Goal: Browse casually: Explore the website without a specific task or goal

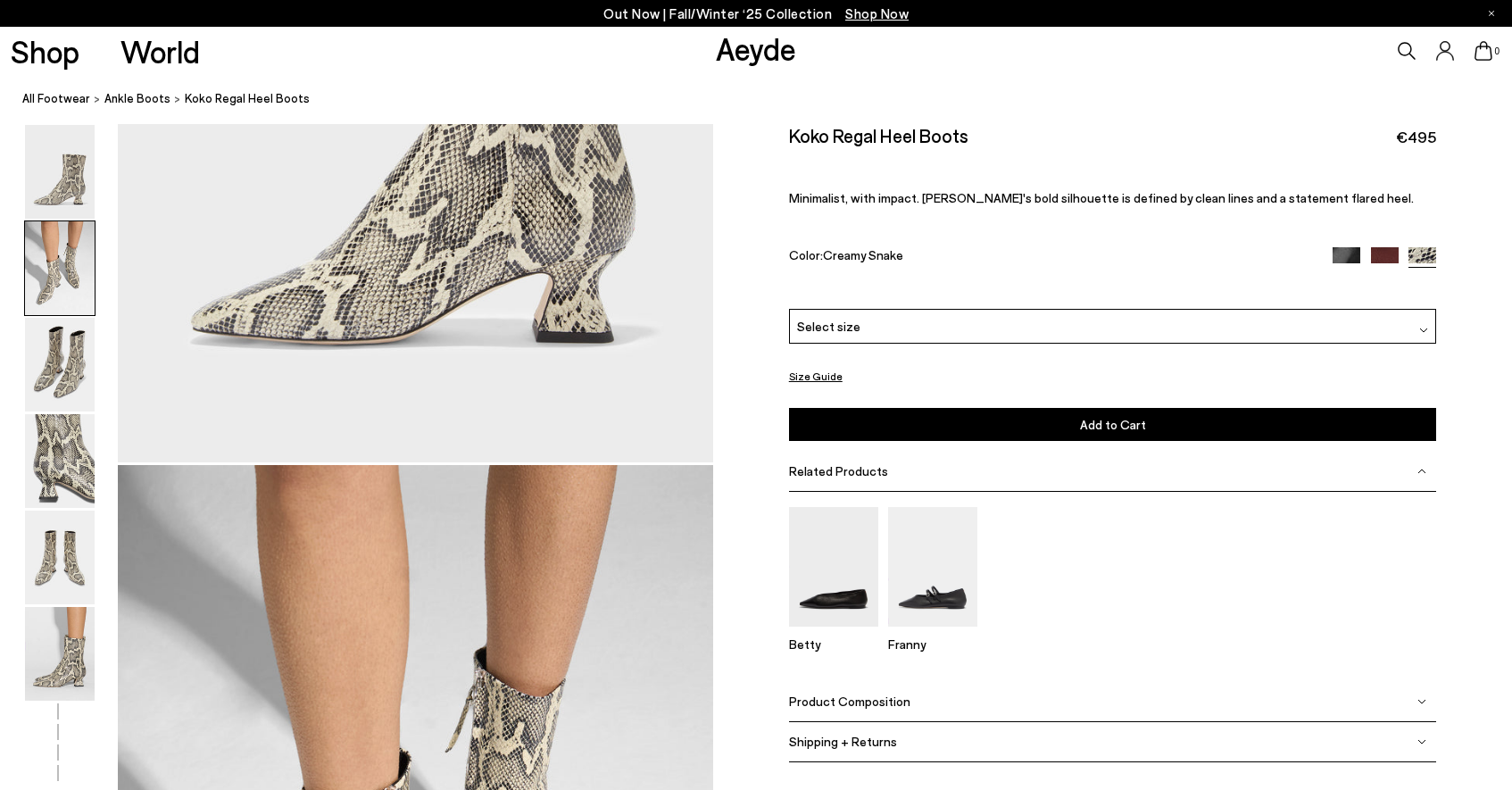
scroll to position [312, 0]
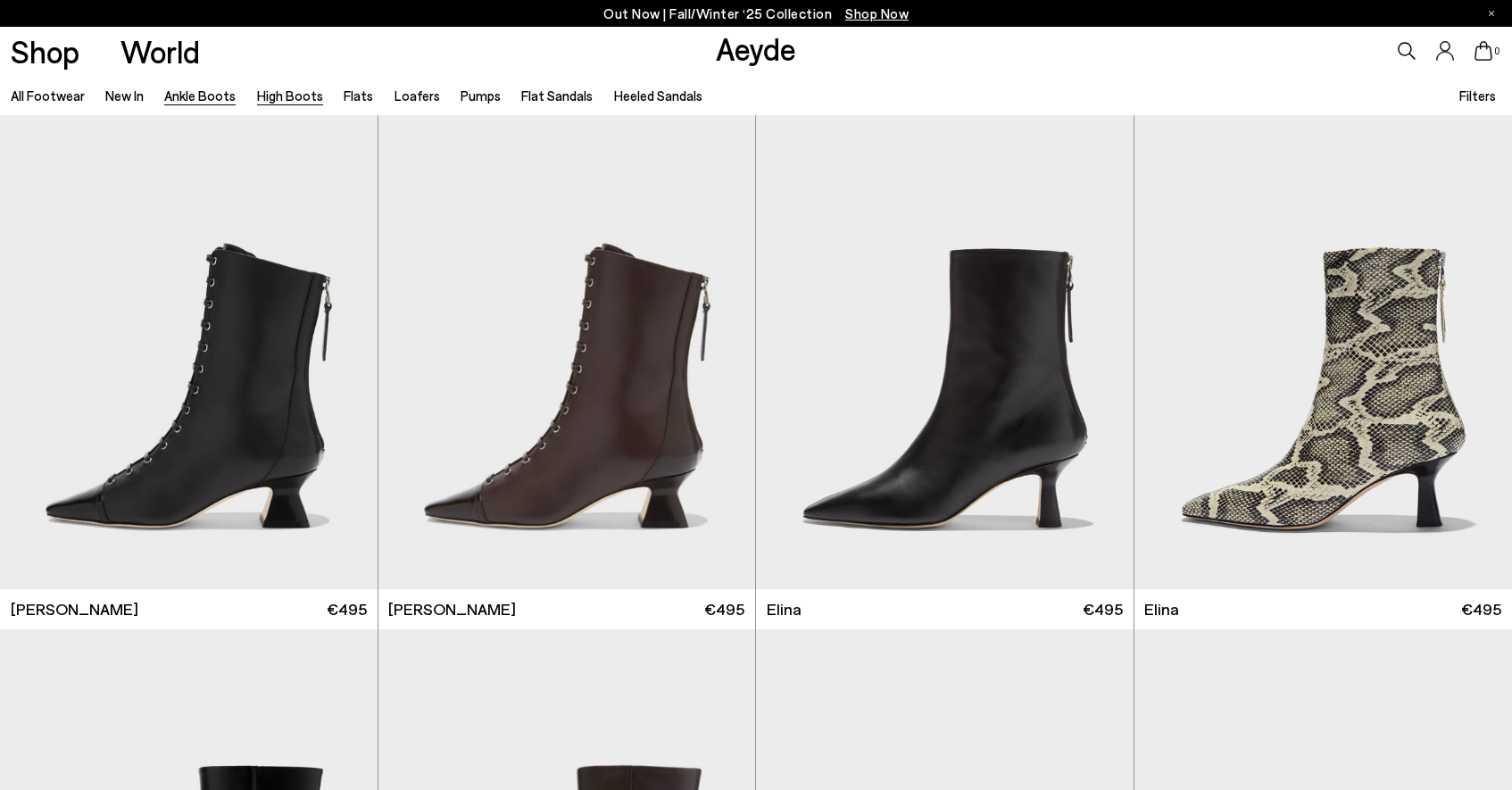
click at [293, 98] on link "High Boots" at bounding box center [290, 96] width 66 height 16
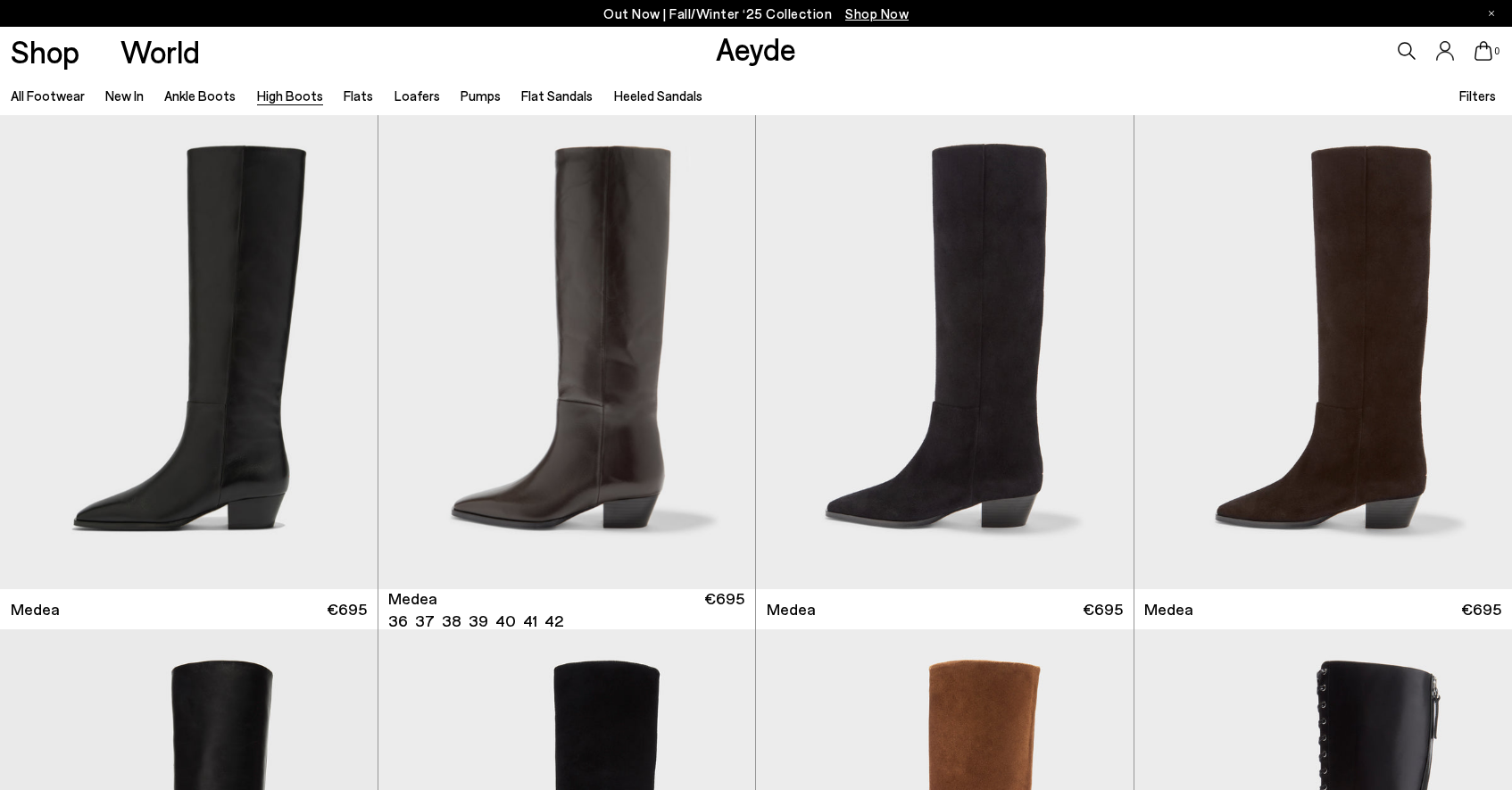
scroll to position [5, 0]
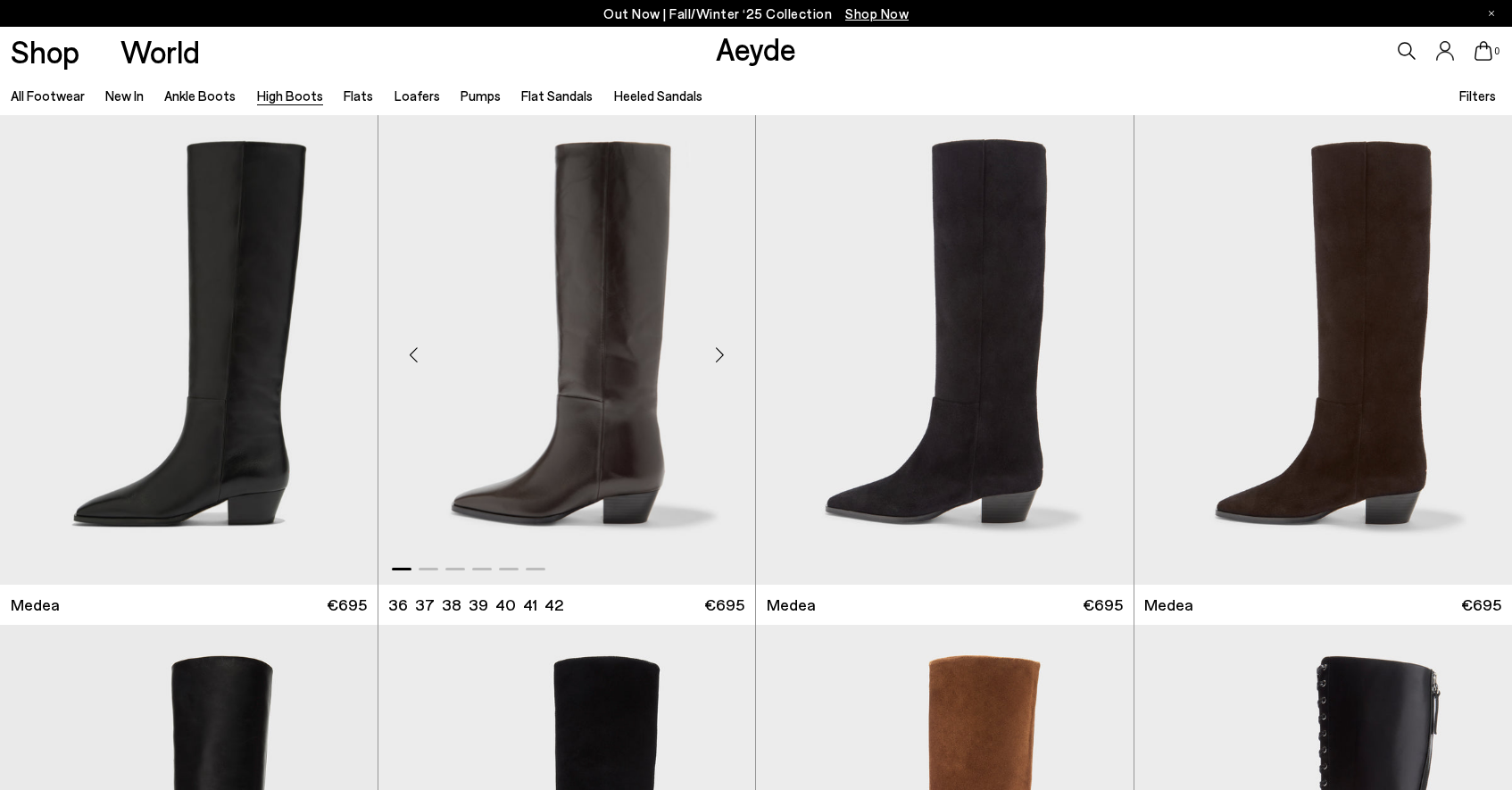
click at [711, 343] on div "Next slide" at bounding box center [720, 355] width 53 height 53
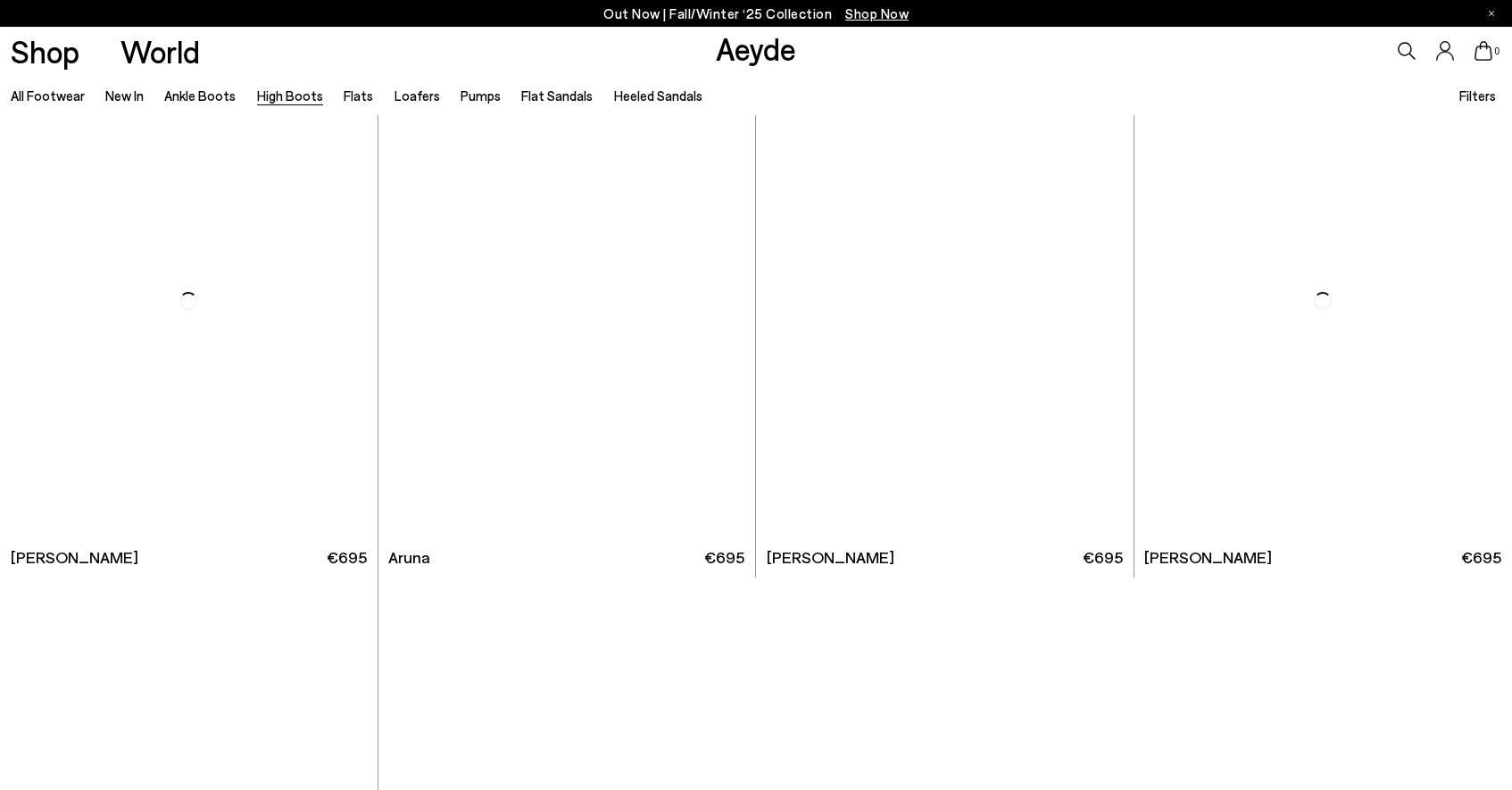
scroll to position [4669, 0]
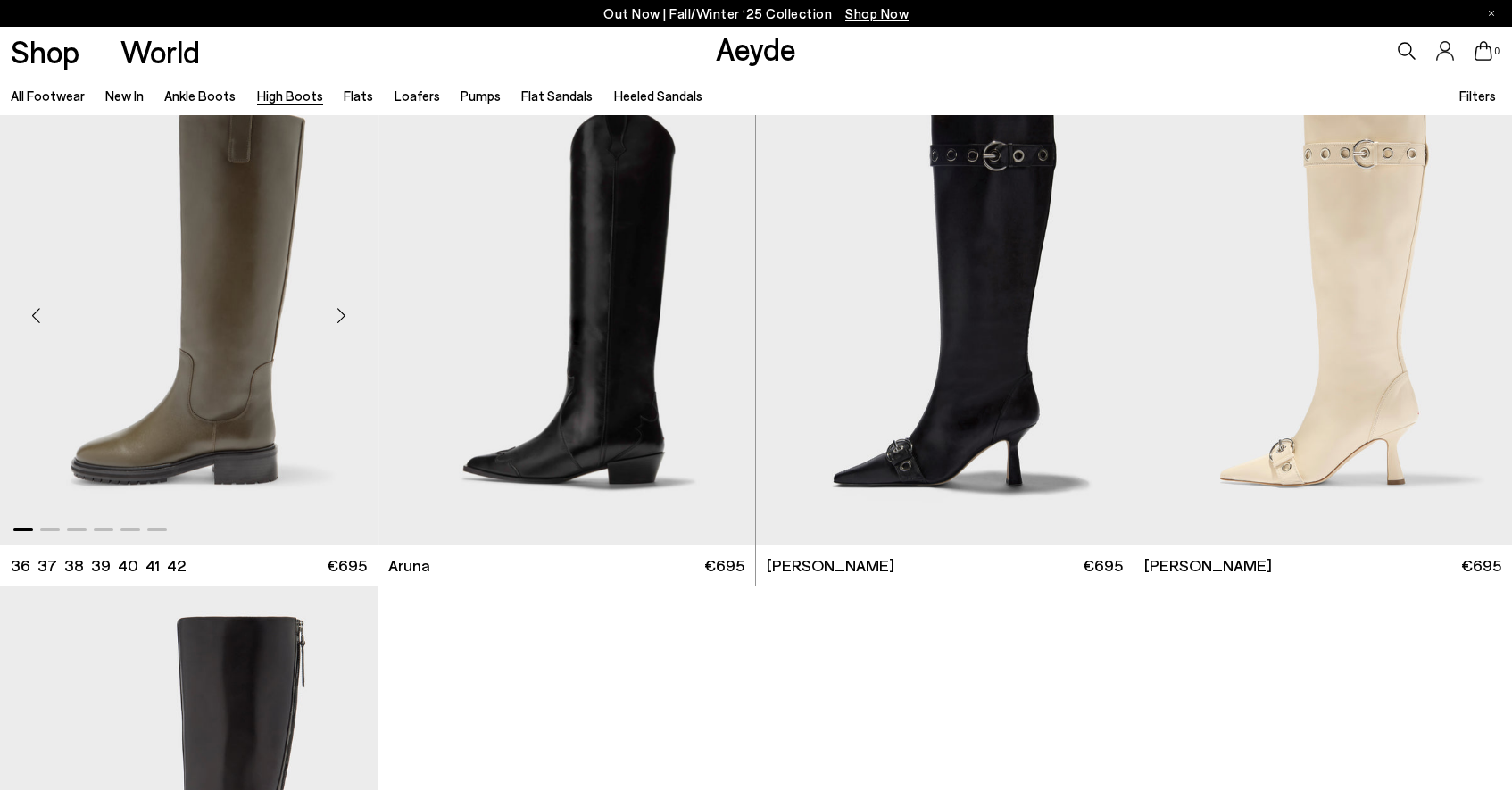
click at [336, 315] on div "Next slide" at bounding box center [342, 315] width 53 height 53
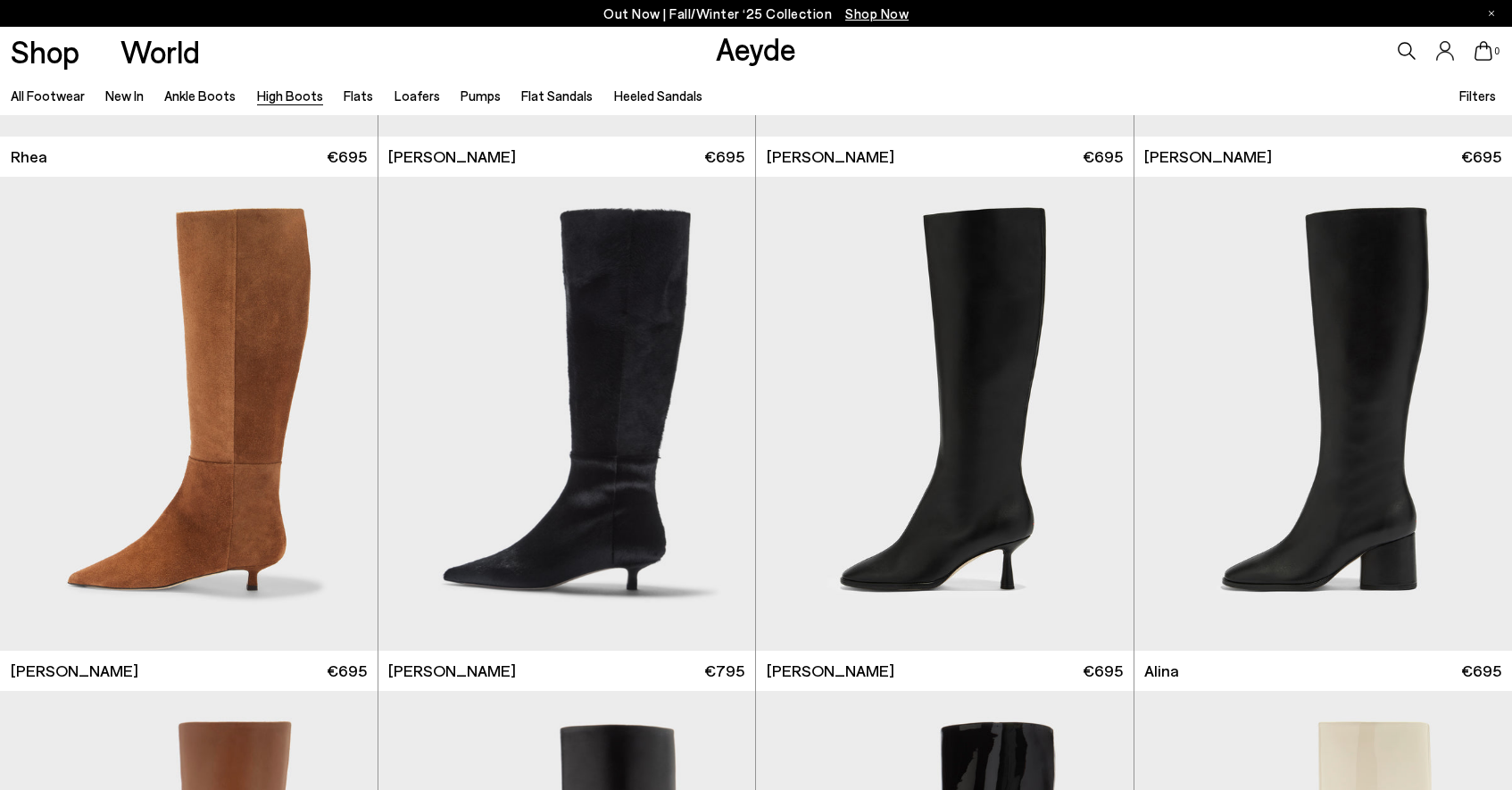
scroll to position [2454, 0]
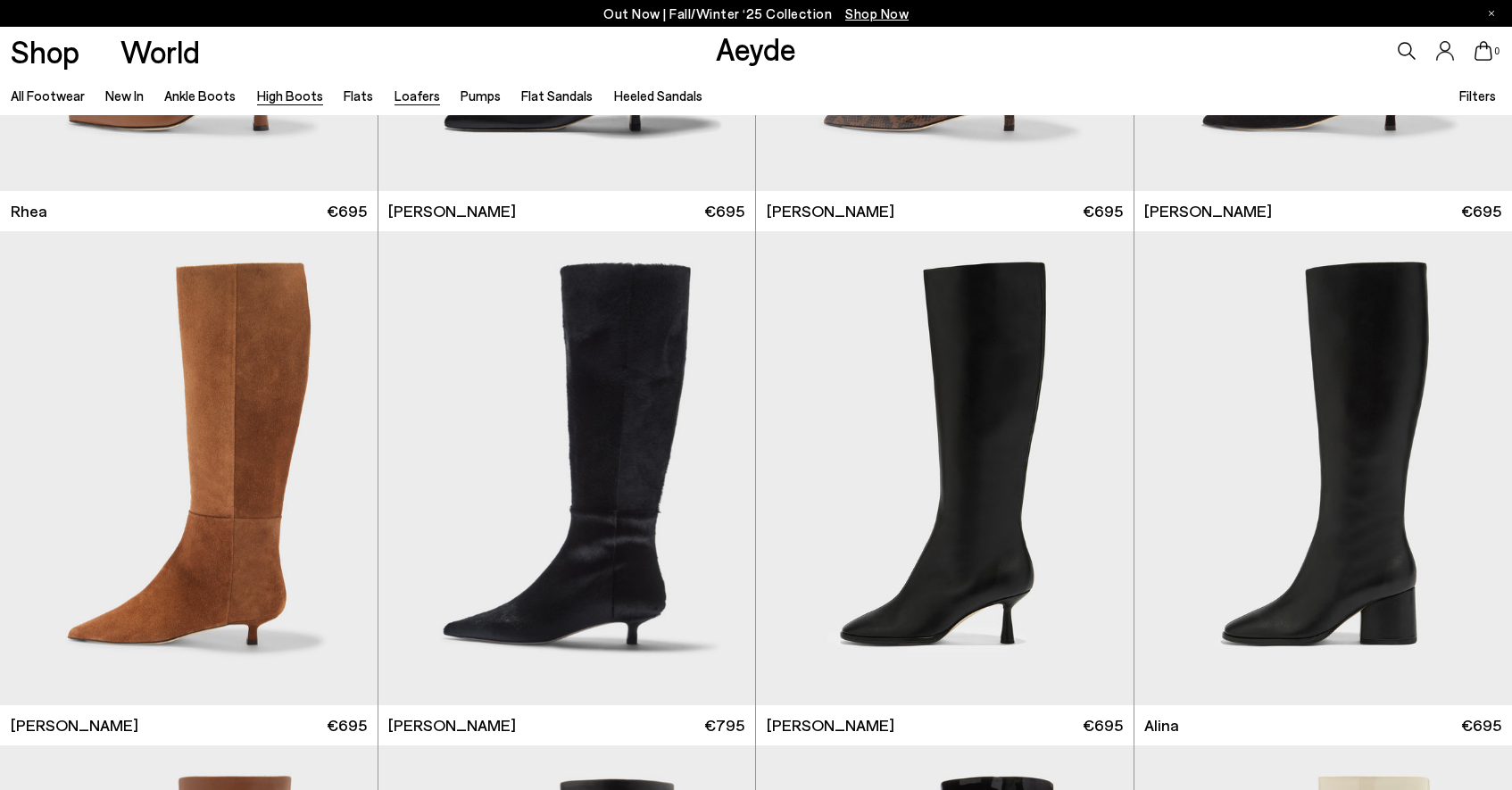
click at [403, 101] on link "Loafers" at bounding box center [417, 96] width 45 height 16
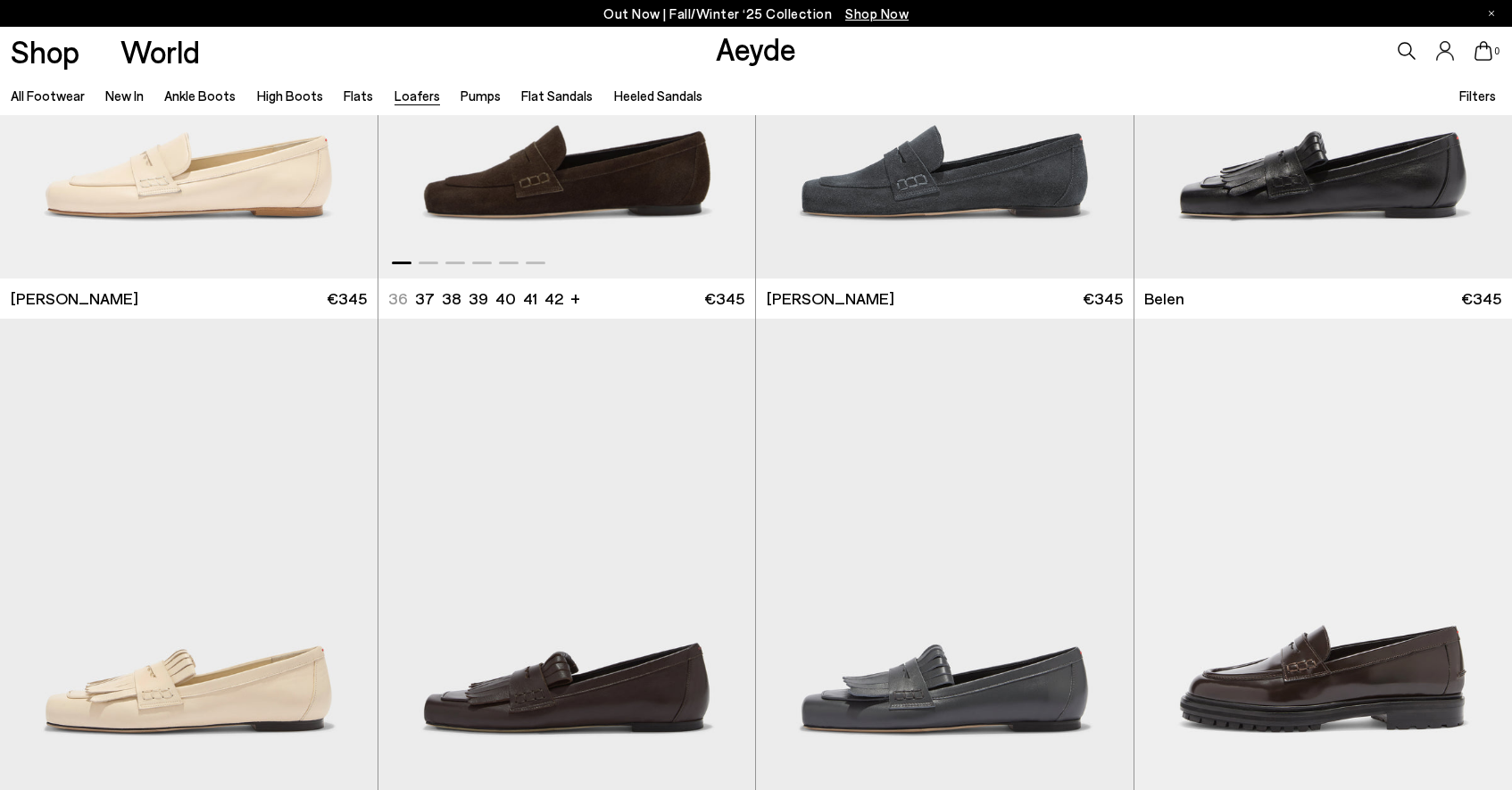
scroll to position [828, 1]
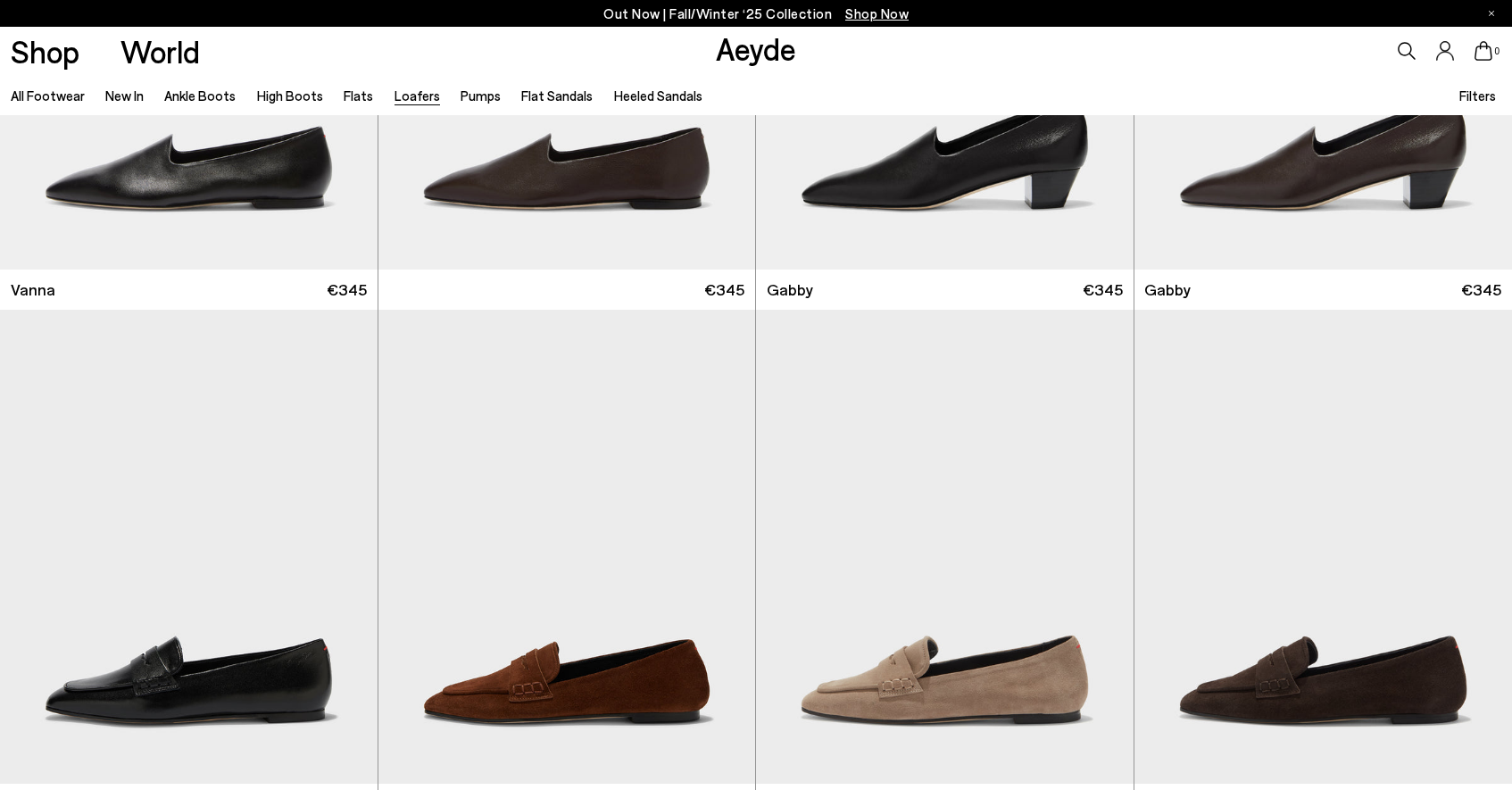
scroll to position [3320, 0]
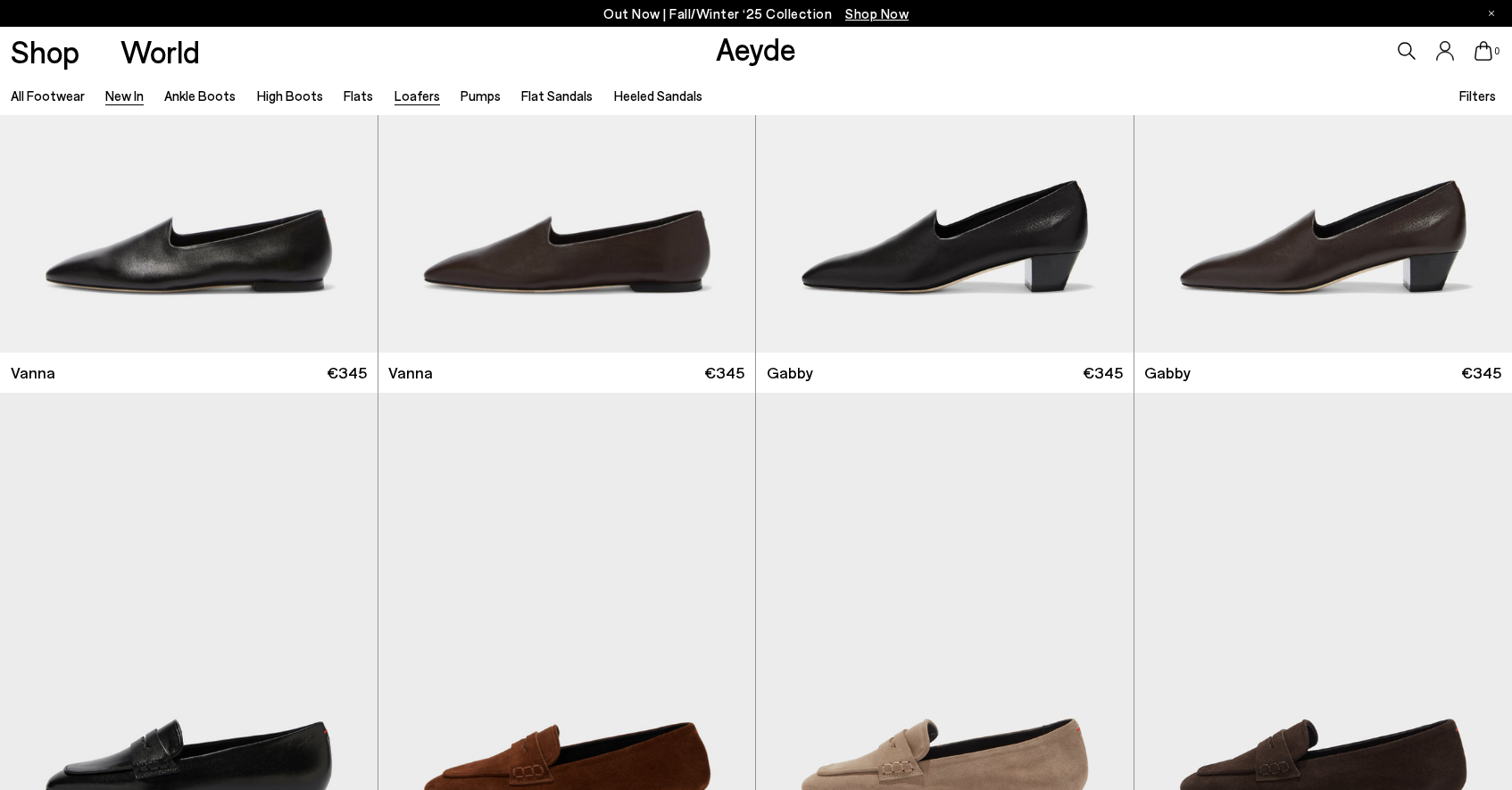
click at [113, 94] on link "New In" at bounding box center [124, 96] width 38 height 16
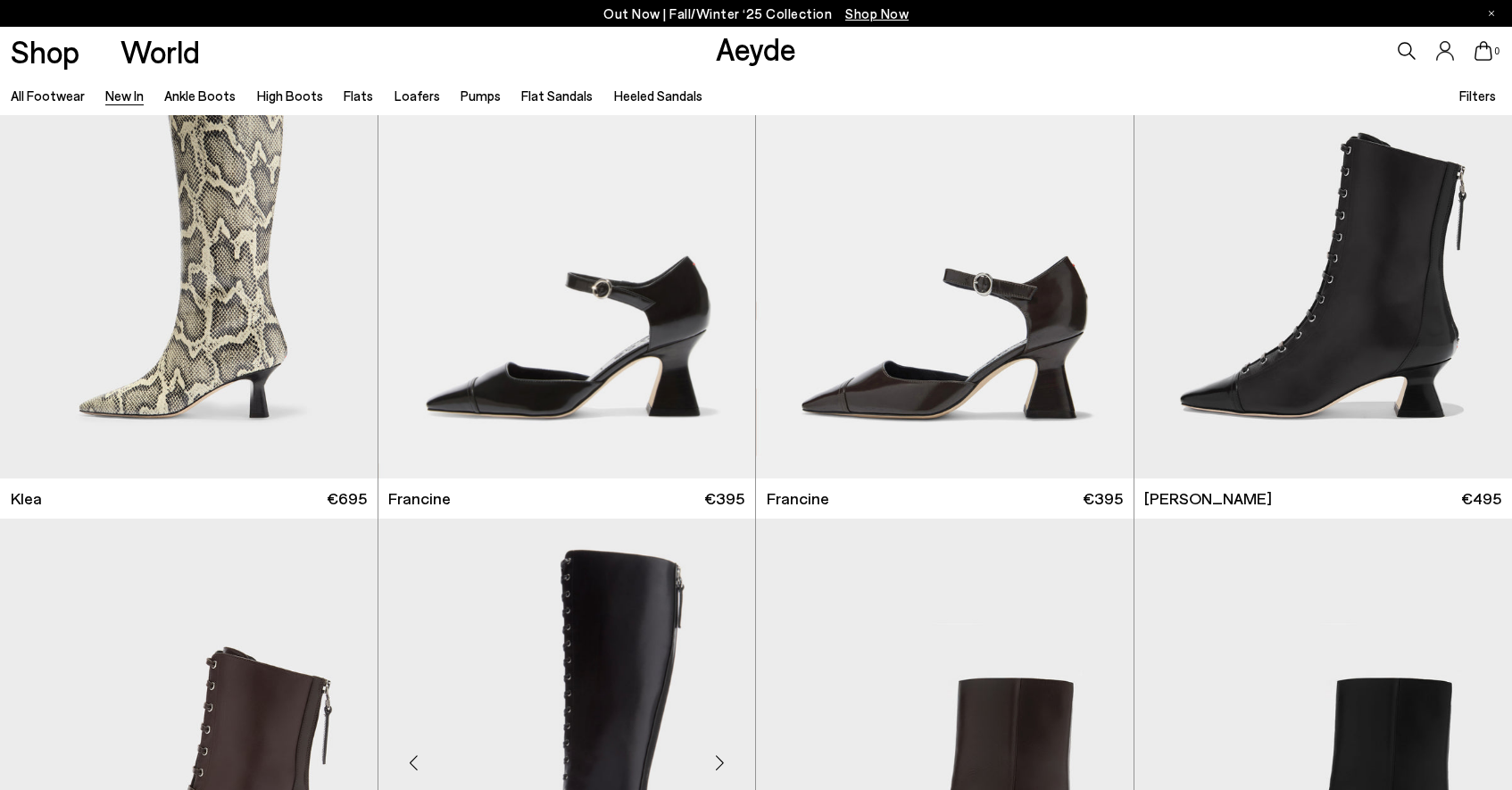
scroll to position [2166, 1]
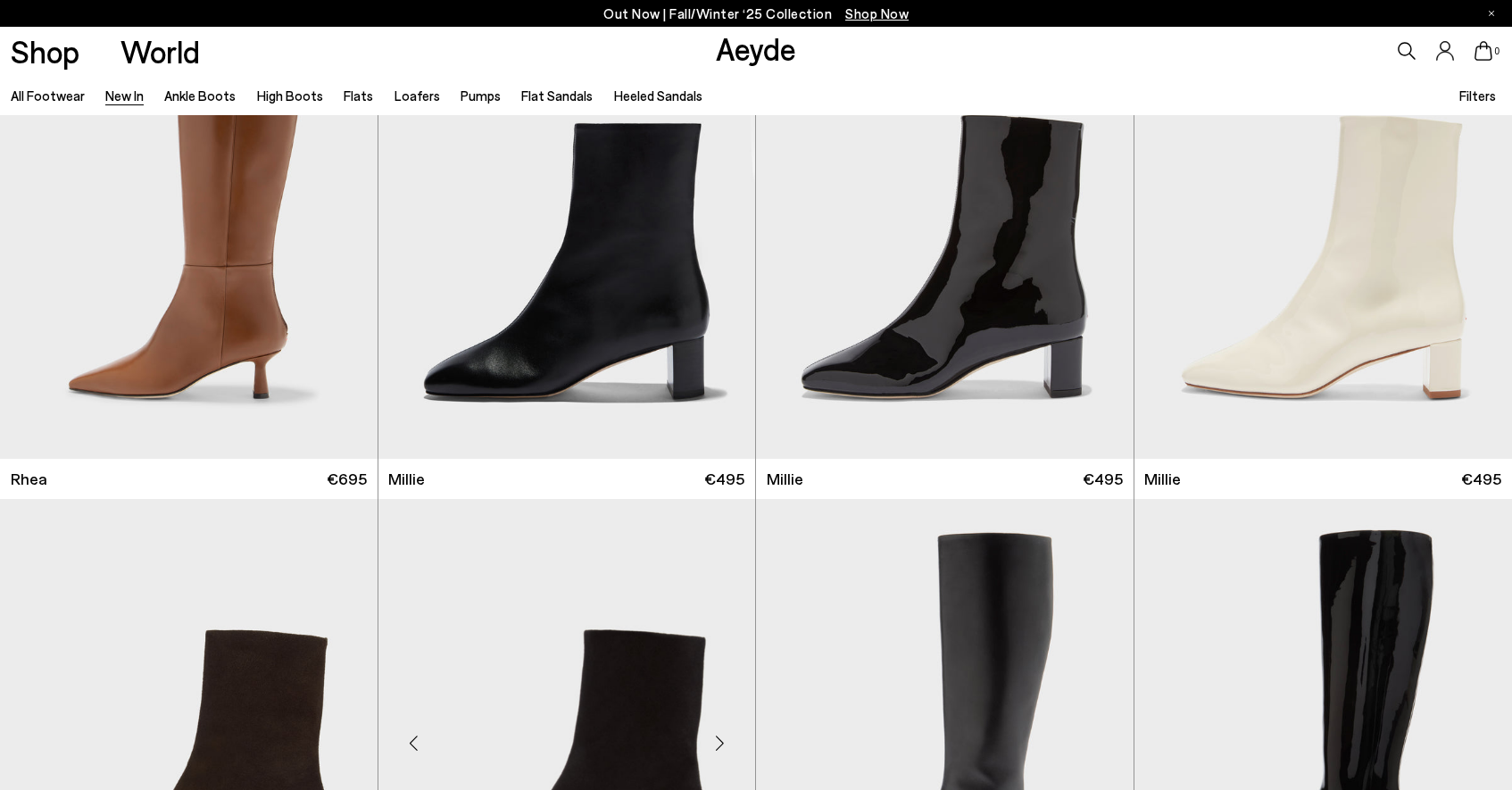
scroll to position [4262, 0]
